Goal: Information Seeking & Learning: Learn about a topic

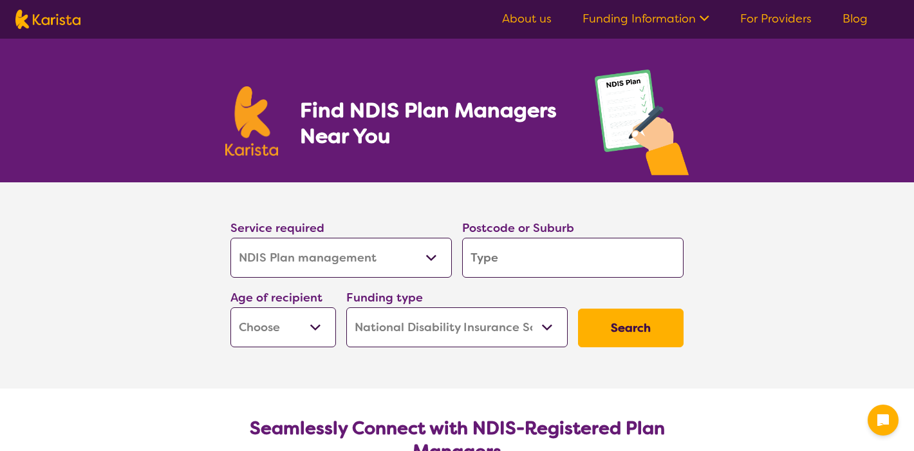
select select "NDIS Plan management"
select select "NDIS"
select select "NDIS Plan management"
select select "NDIS"
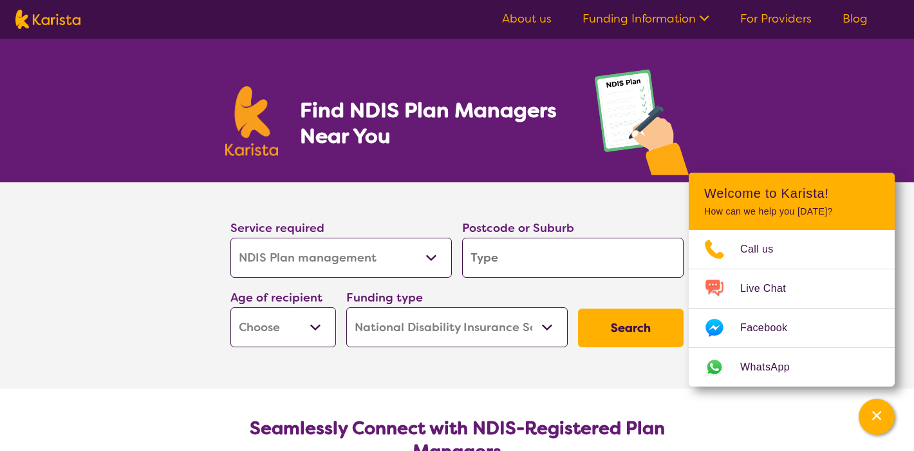
click at [489, 257] on input "search" at bounding box center [572, 258] width 221 height 40
type input "3180"
click at [624, 325] on button "Search" at bounding box center [631, 327] width 106 height 39
click at [310, 325] on select "Early Childhood - 0 to 9 Child - 10 to 11 Adolescent - 12 to 17 Adult - 18 to 6…" at bounding box center [284, 327] width 106 height 40
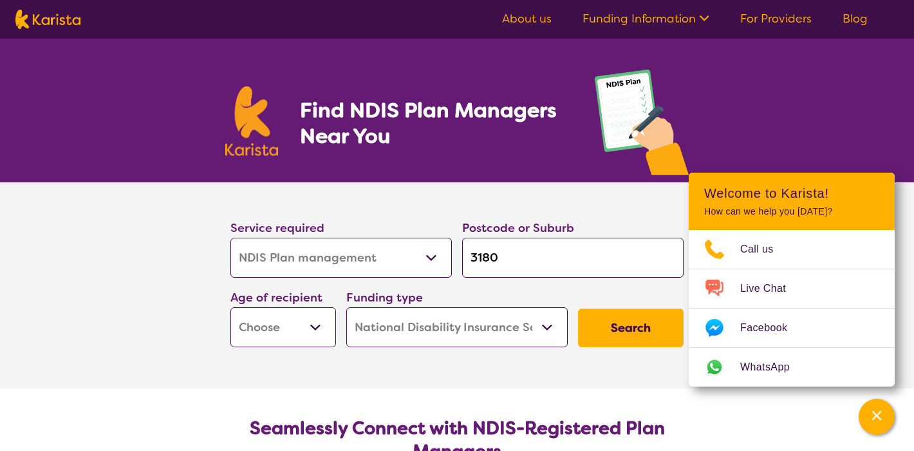
select select "AG"
click at [231, 307] on select "Early Childhood - 0 to 9 Child - 10 to 11 Adolescent - 12 to 17 Adult - 18 to 6…" at bounding box center [284, 327] width 106 height 40
select select "AG"
click at [614, 324] on button "Search" at bounding box center [631, 327] width 106 height 39
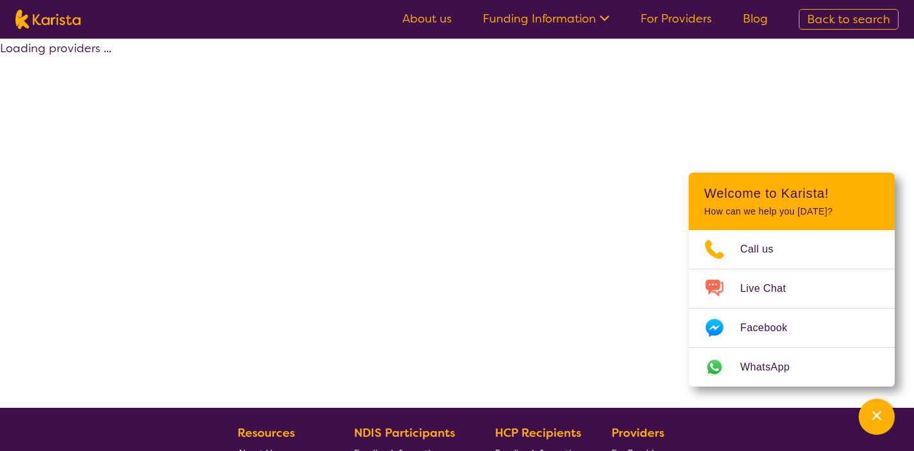
select select "by_score"
